Goal: Transaction & Acquisition: Purchase product/service

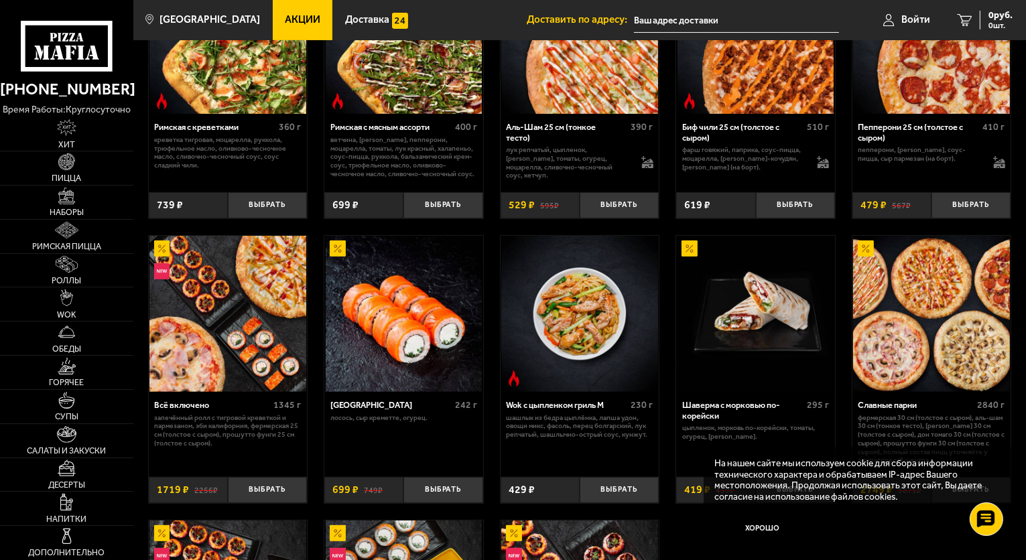
scroll to position [469, 0]
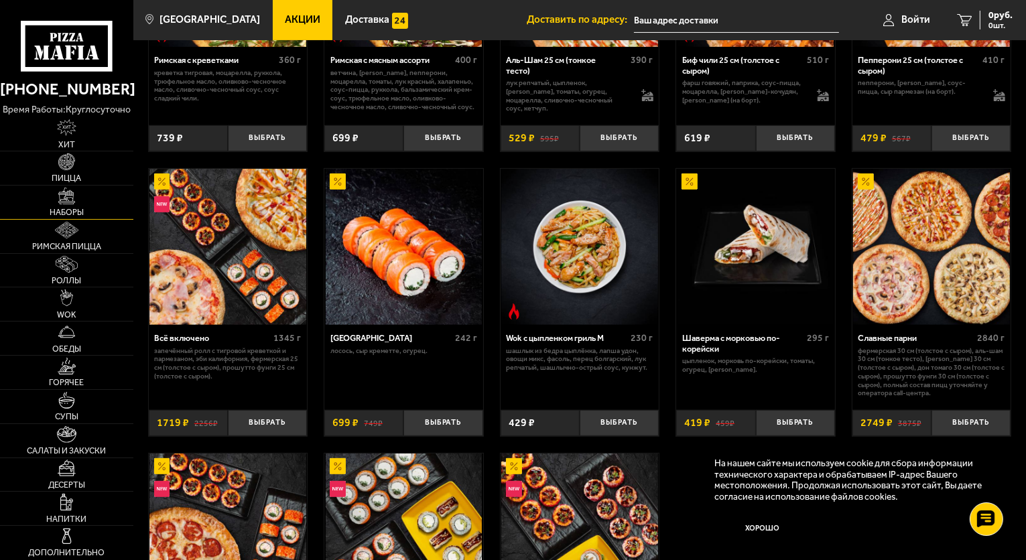
click at [59, 208] on span "Наборы" at bounding box center [67, 212] width 34 height 9
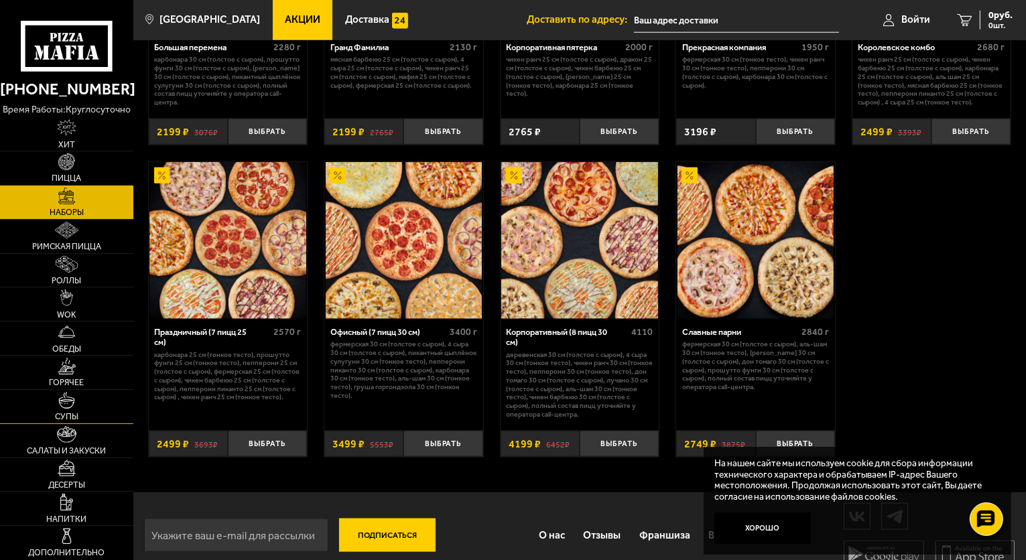
scroll to position [1611, 0]
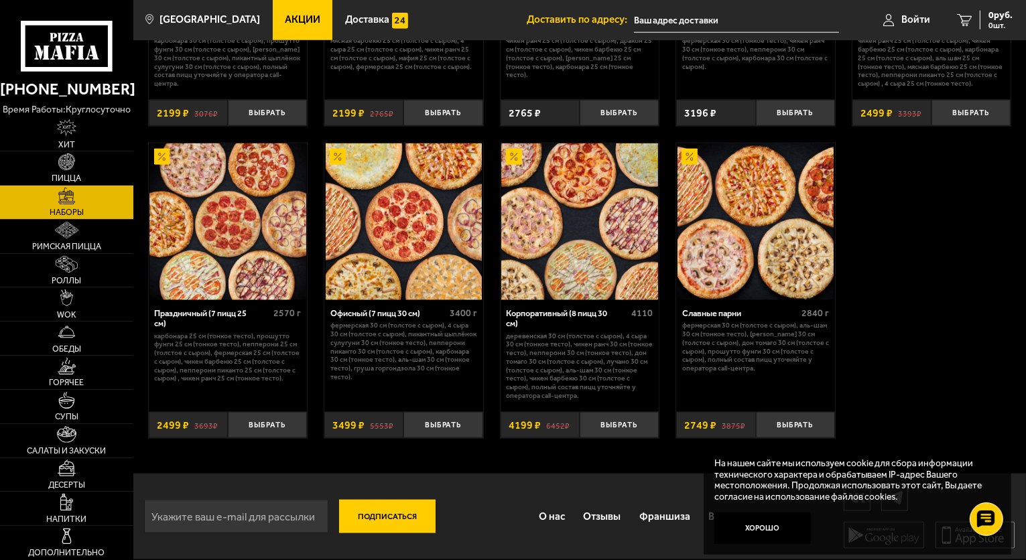
click at [70, 41] on use at bounding box center [72, 37] width 6 height 8
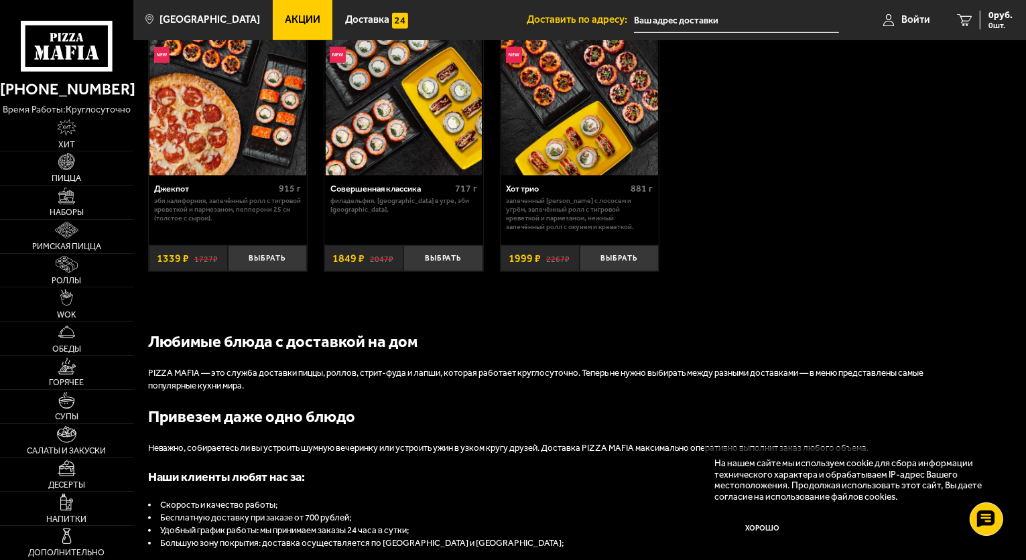
scroll to position [872, 0]
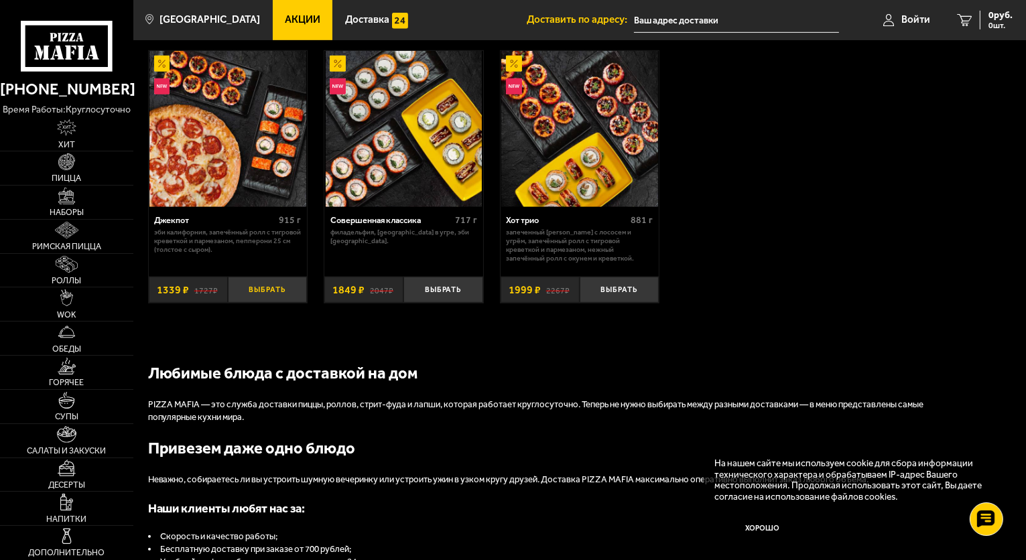
click at [289, 297] on button "Выбрать" at bounding box center [267, 290] width 79 height 26
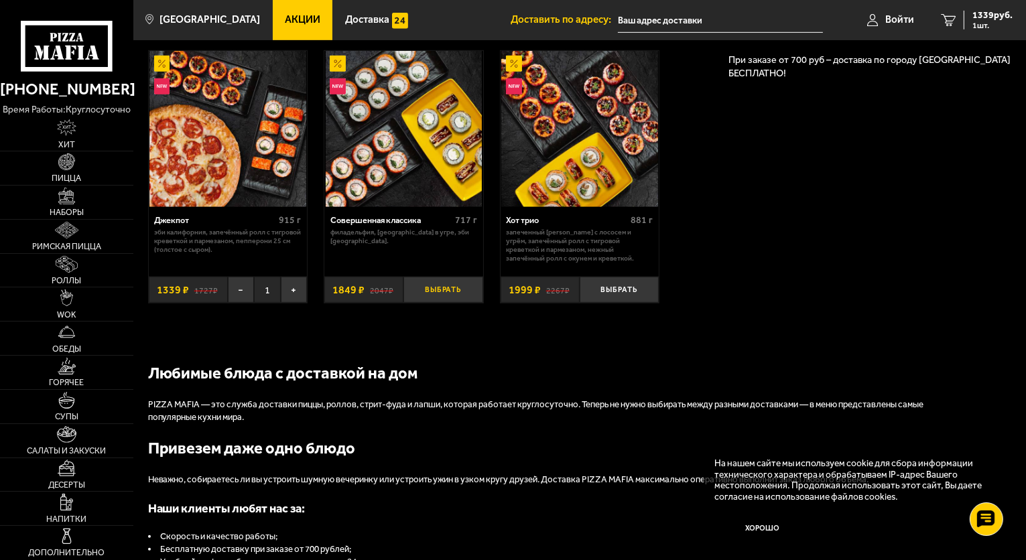
click at [425, 296] on button "Выбрать" at bounding box center [442, 290] width 79 height 26
click at [972, 19] on span "3188 руб." at bounding box center [992, 15] width 40 height 9
